Goal: Task Accomplishment & Management: Complete application form

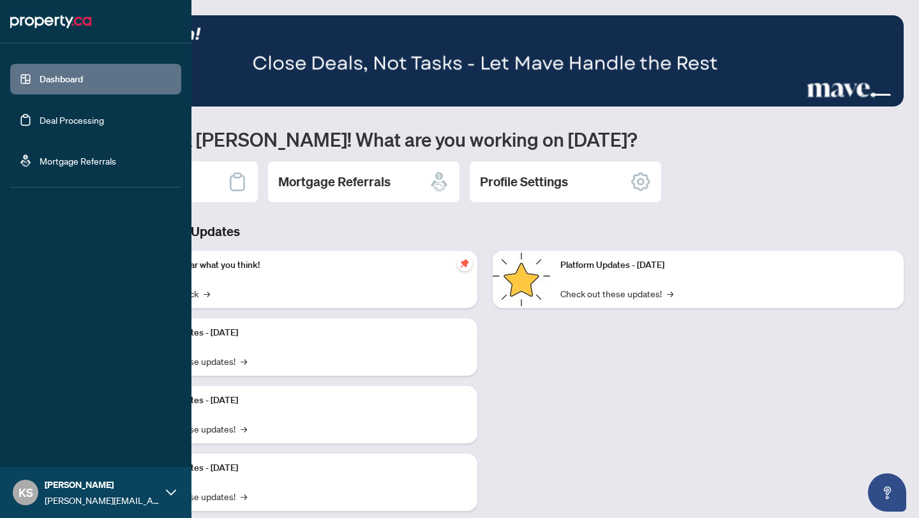
click at [103, 122] on link "Deal Processing" at bounding box center [72, 119] width 64 height 11
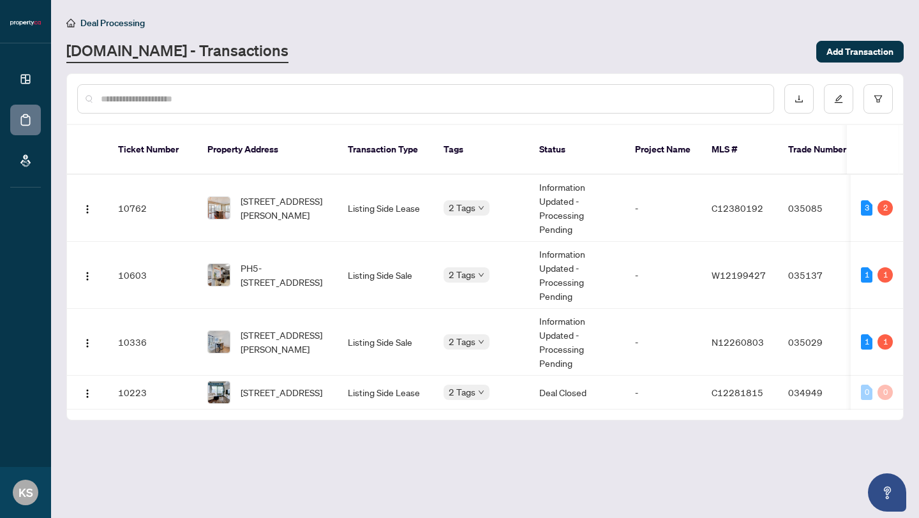
click at [567, 42] on div "[DOMAIN_NAME] - Transactions" at bounding box center [437, 51] width 742 height 23
click at [840, 51] on span "Add Transaction" at bounding box center [860, 51] width 67 height 20
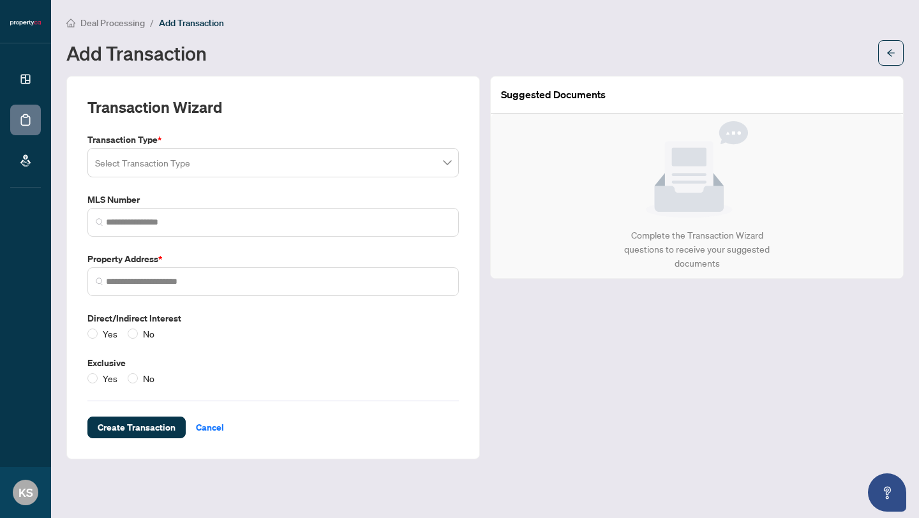
click at [273, 163] on input "search" at bounding box center [267, 165] width 345 height 28
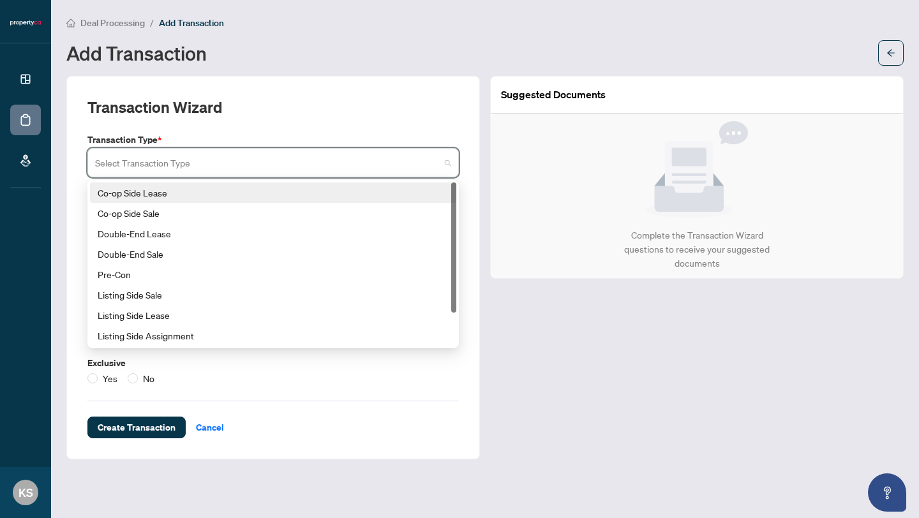
click at [213, 195] on div "Co-op Side Lease" at bounding box center [273, 193] width 351 height 14
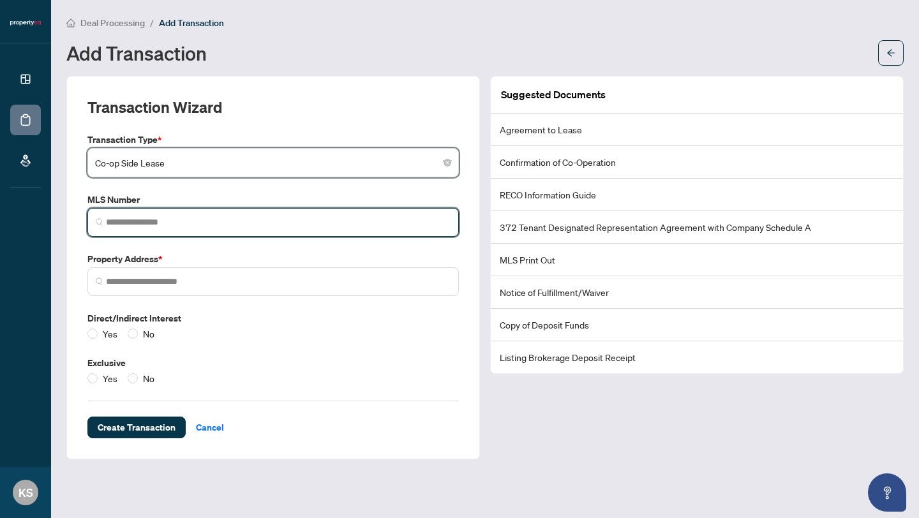
click at [270, 217] on input "search" at bounding box center [278, 222] width 345 height 13
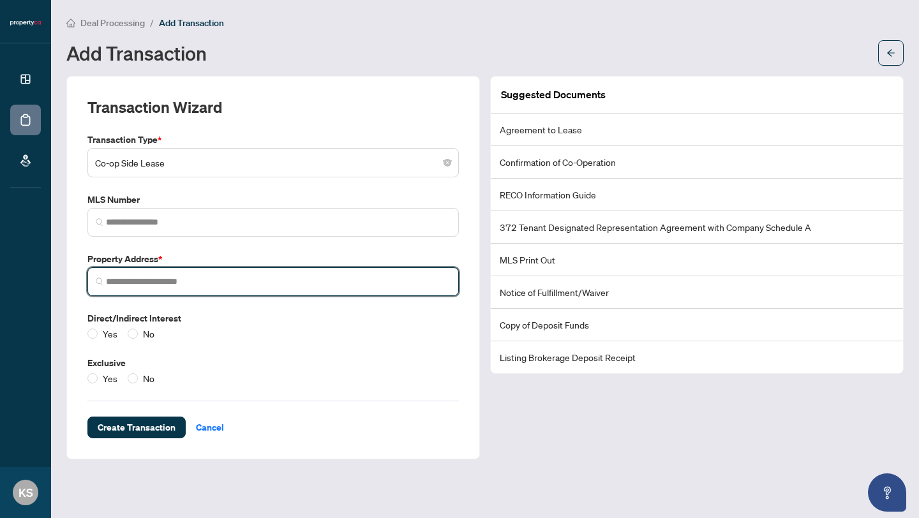
click at [239, 287] on input "search" at bounding box center [278, 281] width 345 height 13
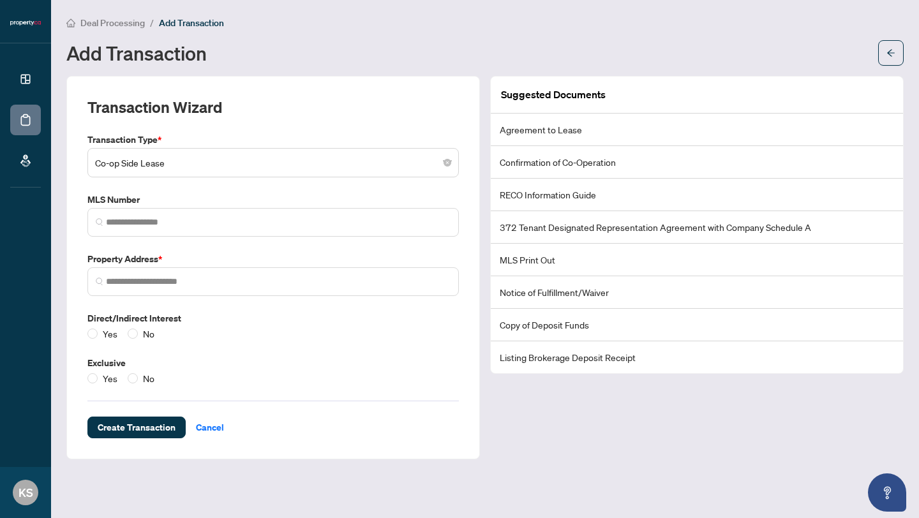
click at [542, 131] on li "Agreement to Lease" at bounding box center [697, 130] width 412 height 33
click at [560, 158] on li "Confirmation of Co-Operation" at bounding box center [697, 162] width 412 height 33
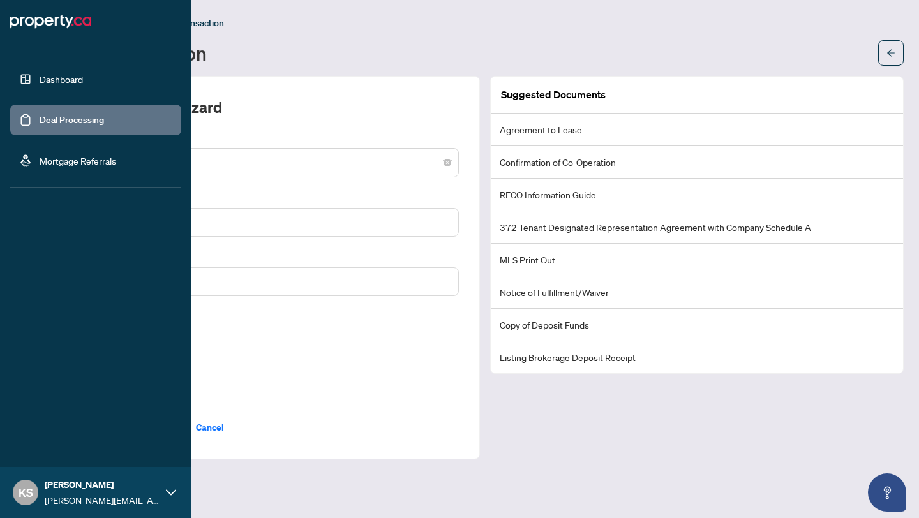
click at [49, 84] on link "Dashboard" at bounding box center [61, 78] width 43 height 11
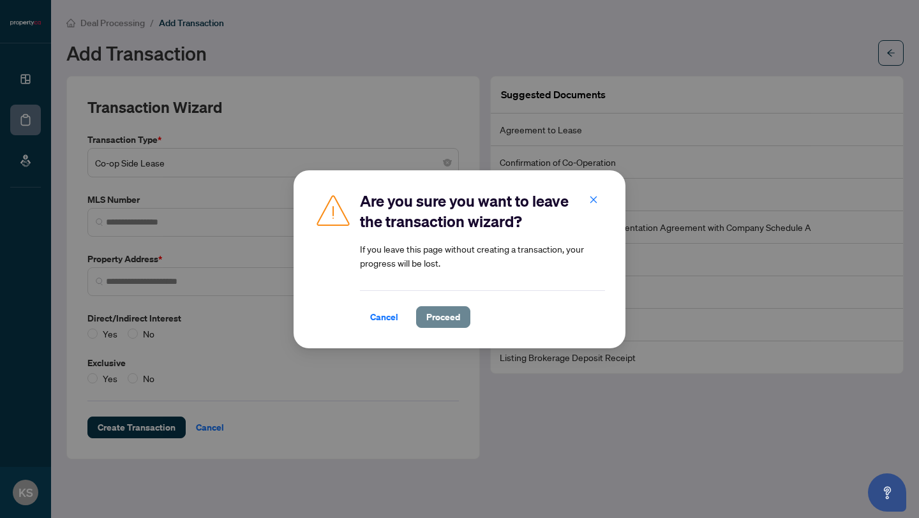
click at [446, 307] on span "Proceed" at bounding box center [443, 317] width 34 height 20
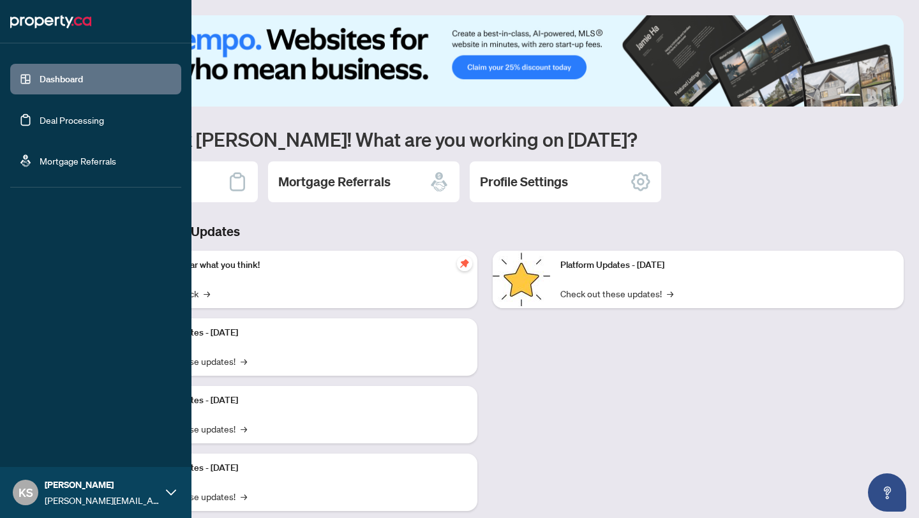
click at [40, 119] on link "Deal Processing" at bounding box center [72, 119] width 64 height 11
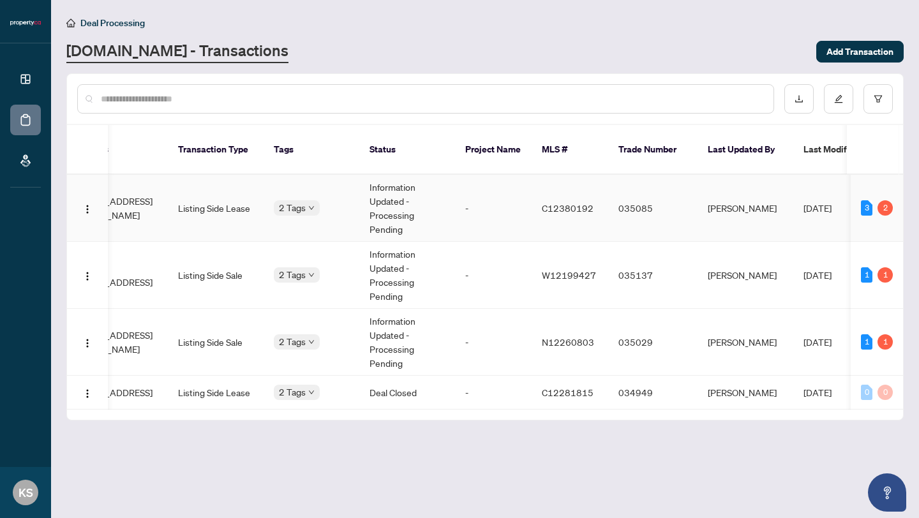
scroll to position [0, 86]
